Goal: Task Accomplishment & Management: Use online tool/utility

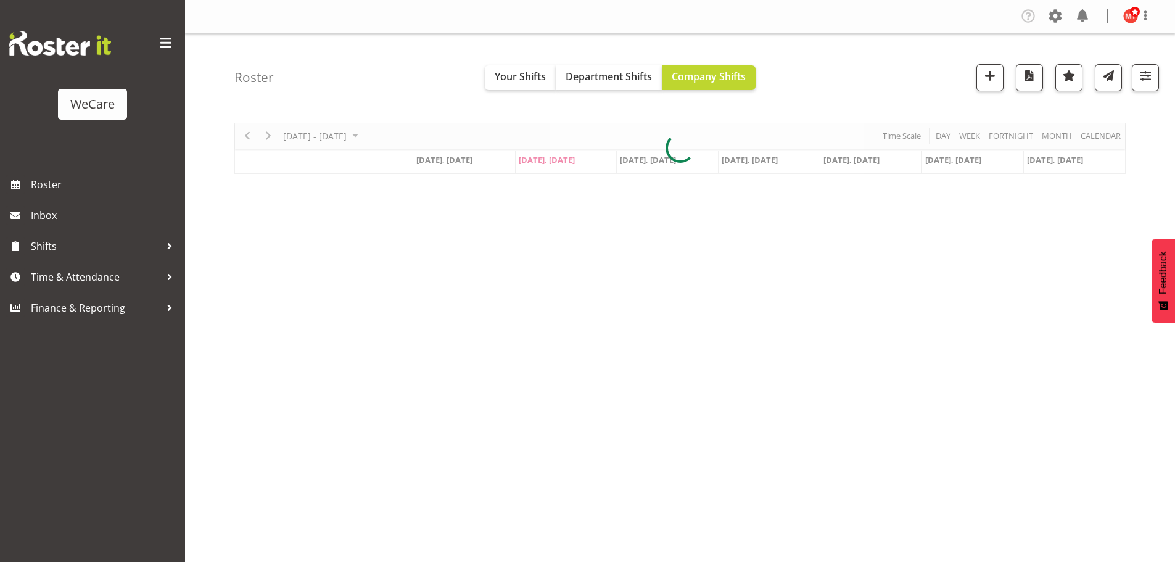
select select "location"
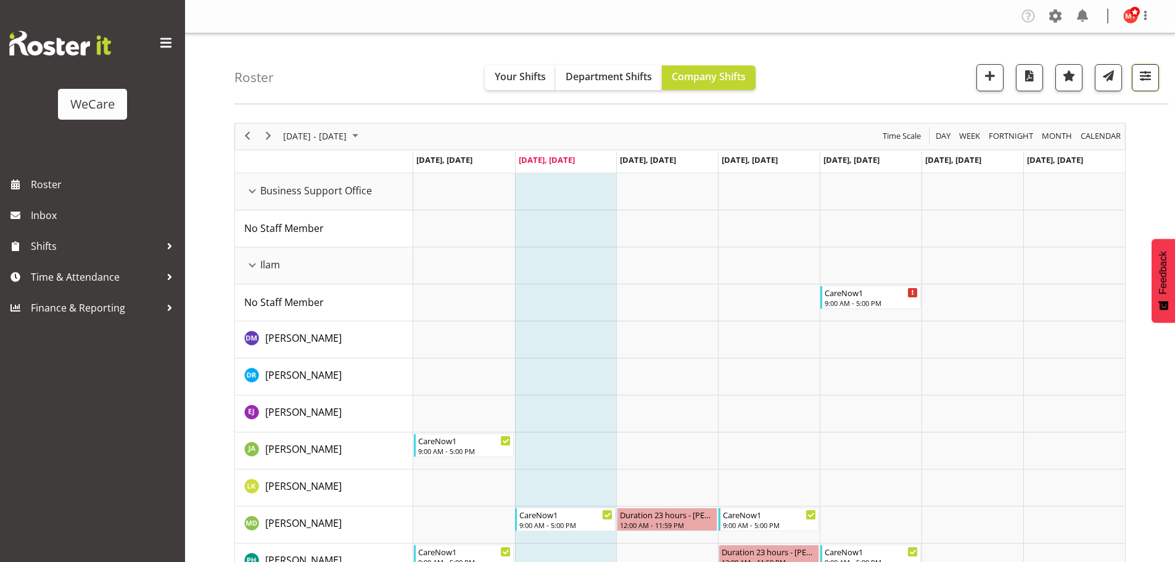
click at [1144, 81] on span "button" at bounding box center [1145, 76] width 16 height 16
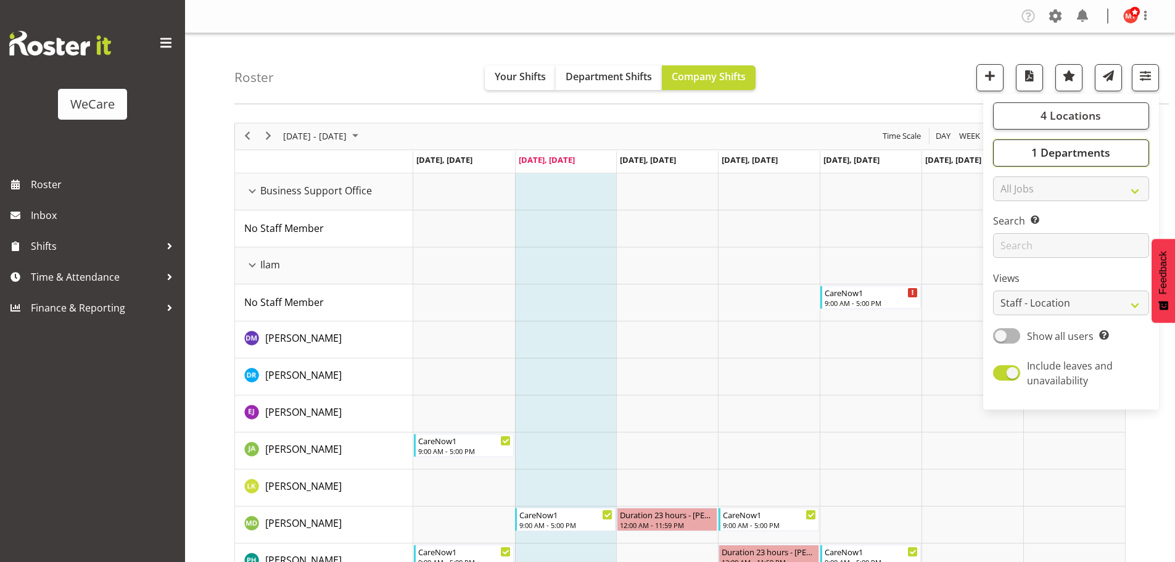
click at [1058, 152] on span "1 Departments" at bounding box center [1070, 152] width 79 height 15
click at [1010, 254] on span at bounding box center [1008, 258] width 10 height 10
click at [1010, 254] on input "Level 3" at bounding box center [1007, 258] width 8 height 8
checkbox input "true"
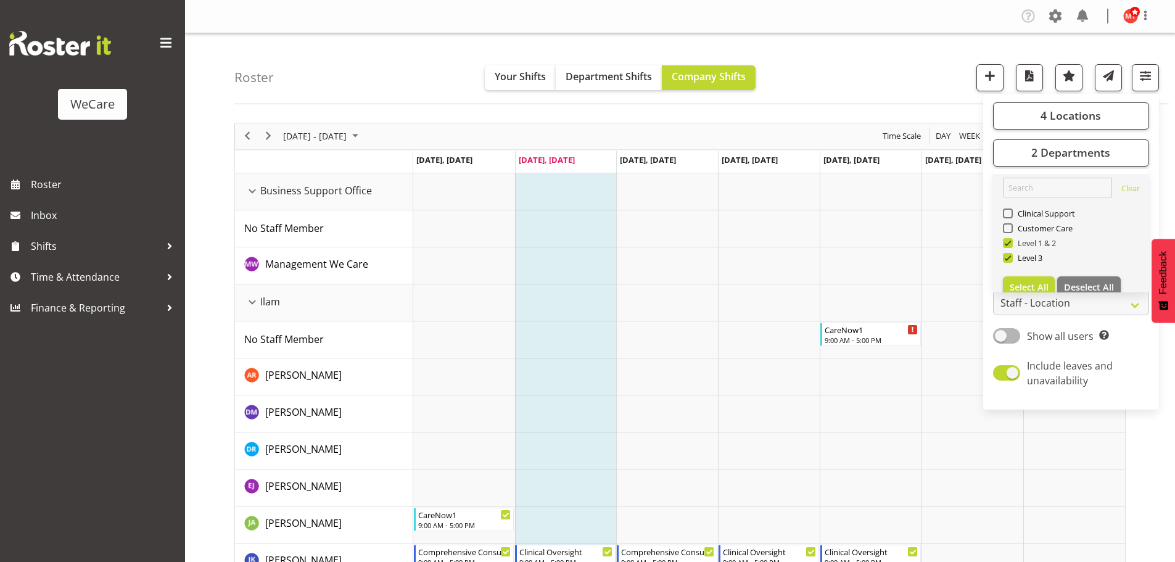
click at [1009, 246] on span at bounding box center [1008, 243] width 10 height 10
click at [1009, 246] on input "Level 1 & 2" at bounding box center [1007, 243] width 8 height 8
checkbox input "false"
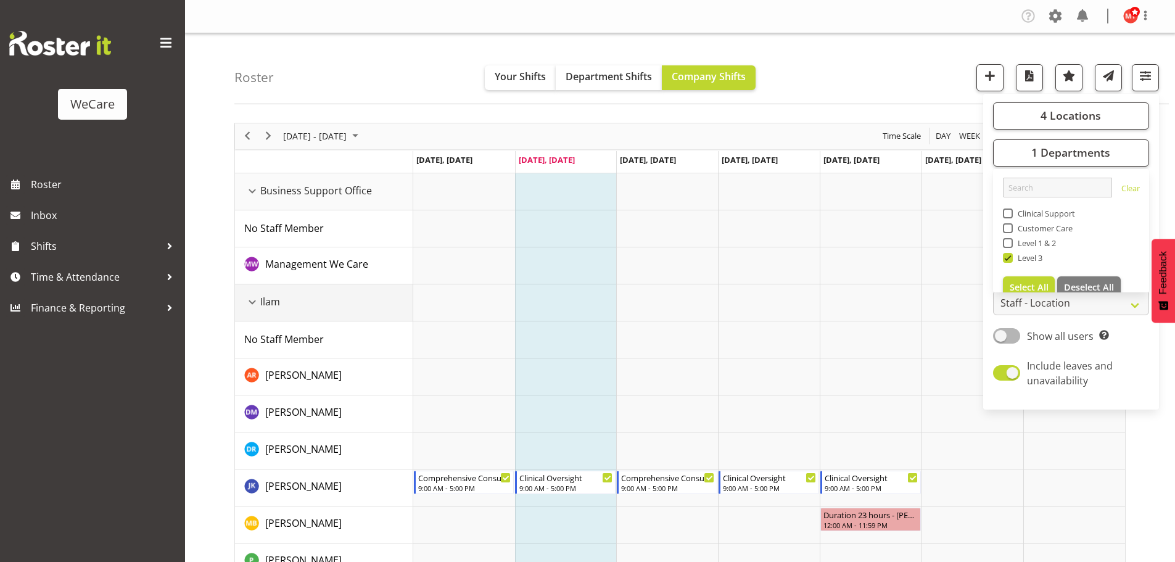
click at [248, 302] on div "Ilam resource" at bounding box center [252, 302] width 16 height 16
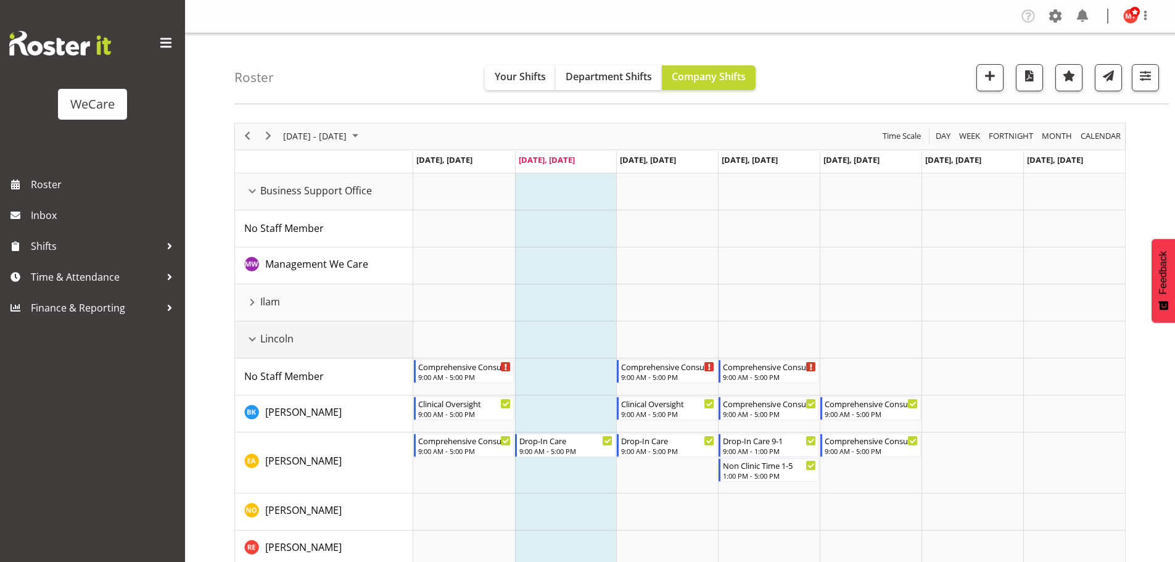
click at [256, 333] on div "Lincoln resource" at bounding box center [252, 339] width 16 height 16
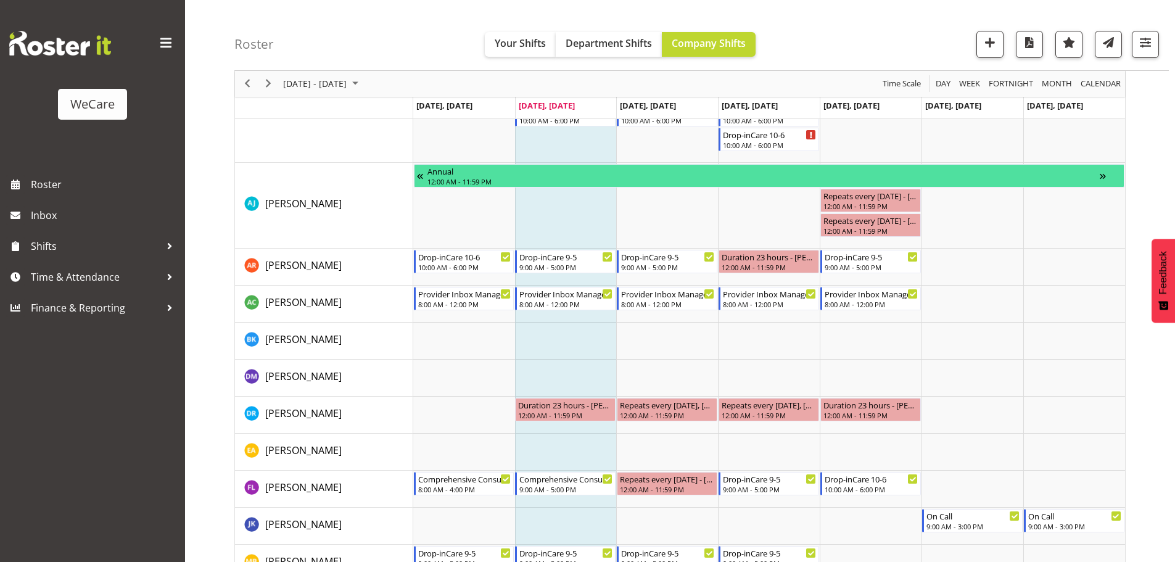
scroll to position [360, 0]
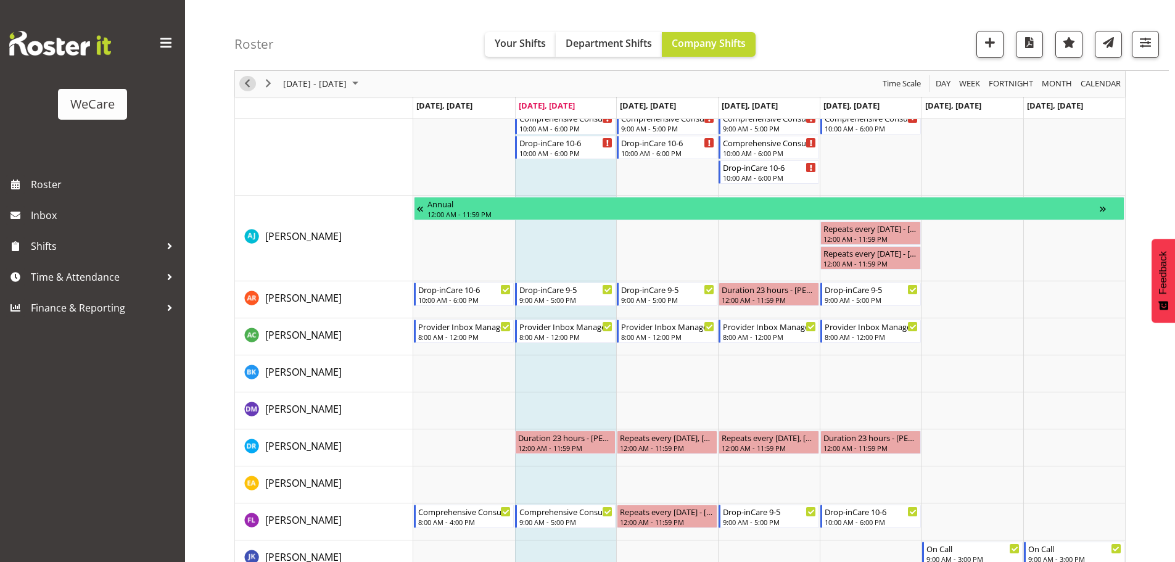
click at [249, 80] on span "Previous" at bounding box center [247, 83] width 15 height 15
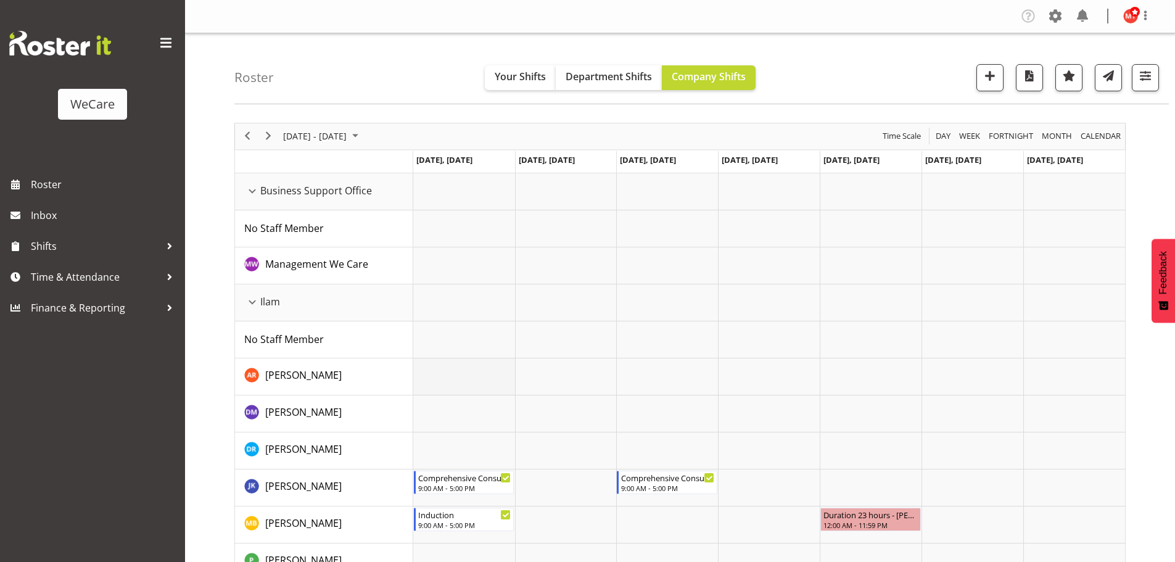
click at [490, 381] on td "Timeline Week of August 12, 2025" at bounding box center [464, 376] width 102 height 37
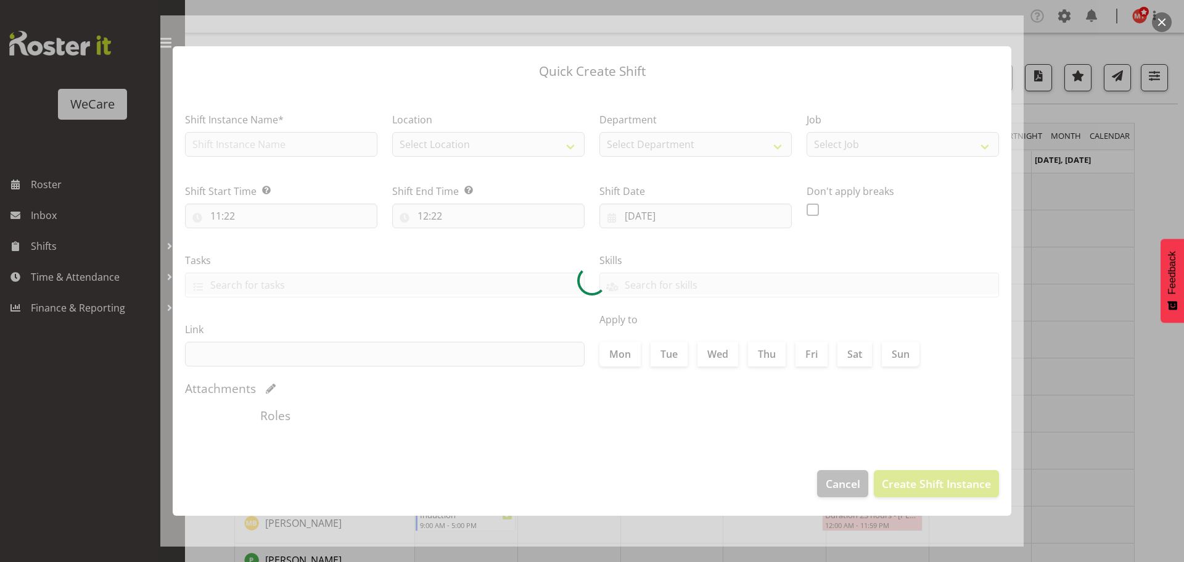
type input "[DATE]"
checkbox input "true"
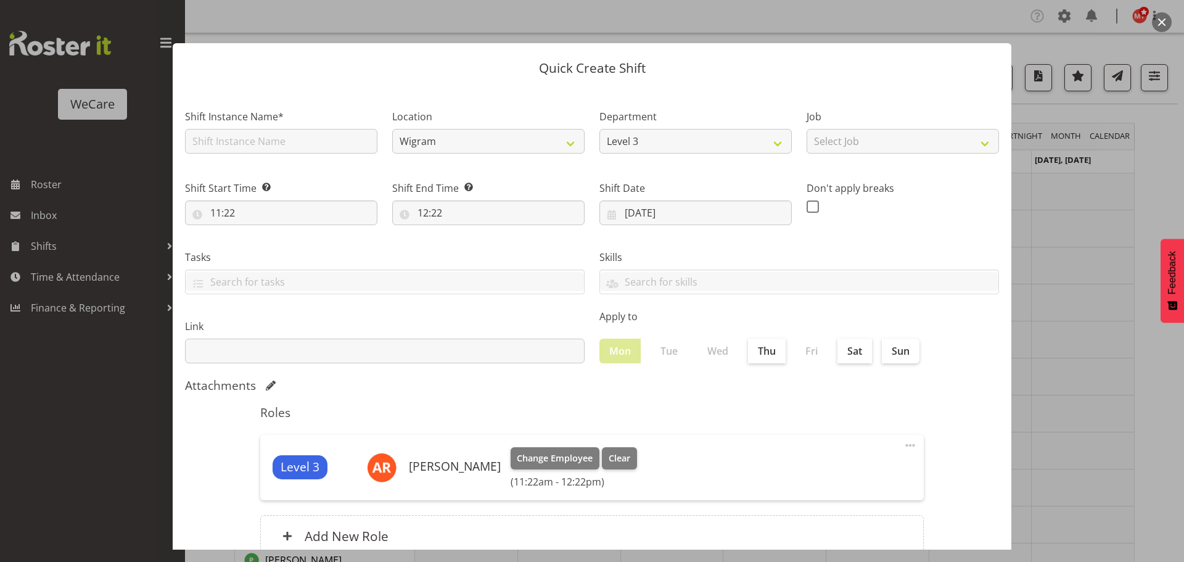
click at [1041, 255] on div at bounding box center [592, 281] width 1184 height 562
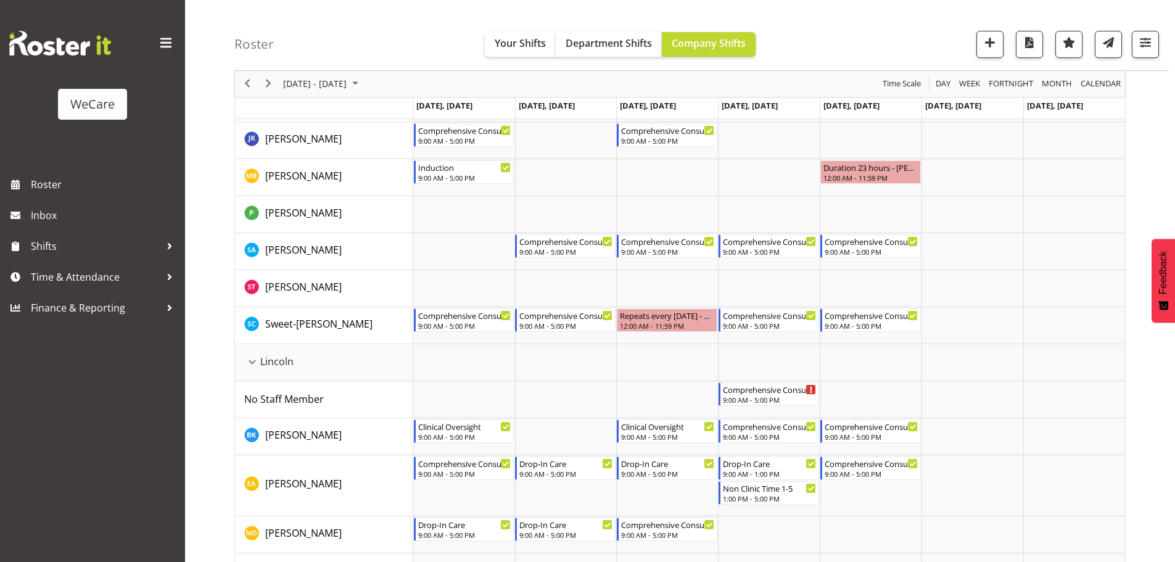
scroll to position [39, 0]
